Goal: Information Seeking & Learning: Learn about a topic

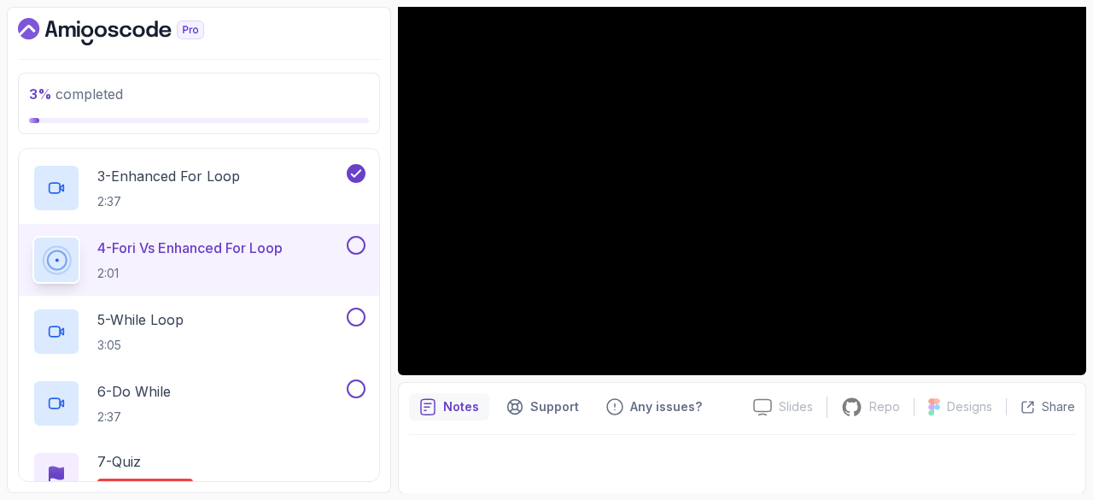
scroll to position [49, 0]
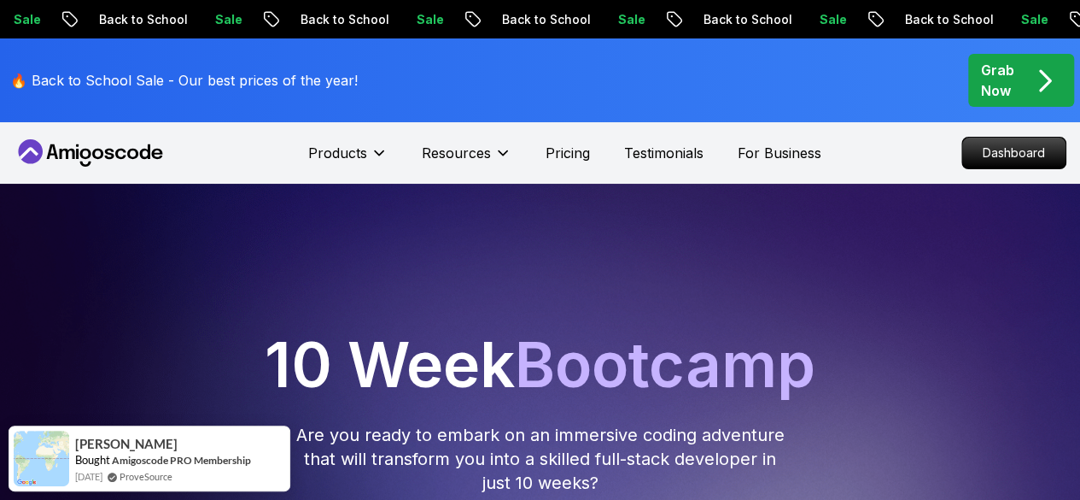
click at [1009, 155] on p "Dashboard" at bounding box center [1013, 152] width 103 height 31
